Goal: Find specific page/section: Find specific page/section

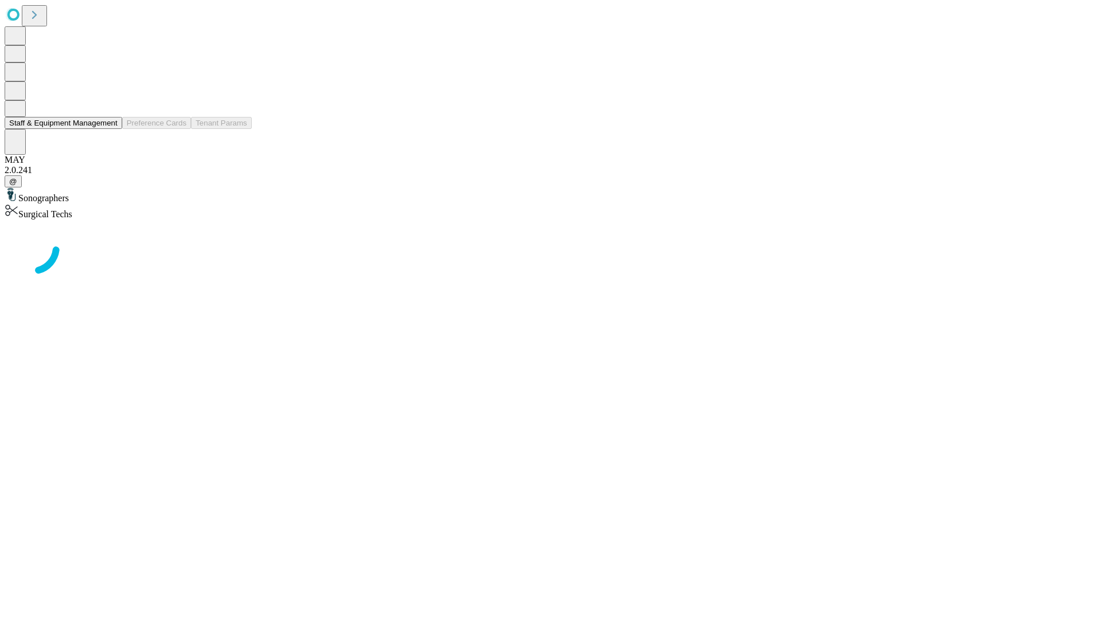
click at [109, 129] on button "Staff & Equipment Management" at bounding box center [64, 123] width 118 height 12
